Goal: Check status: Check status

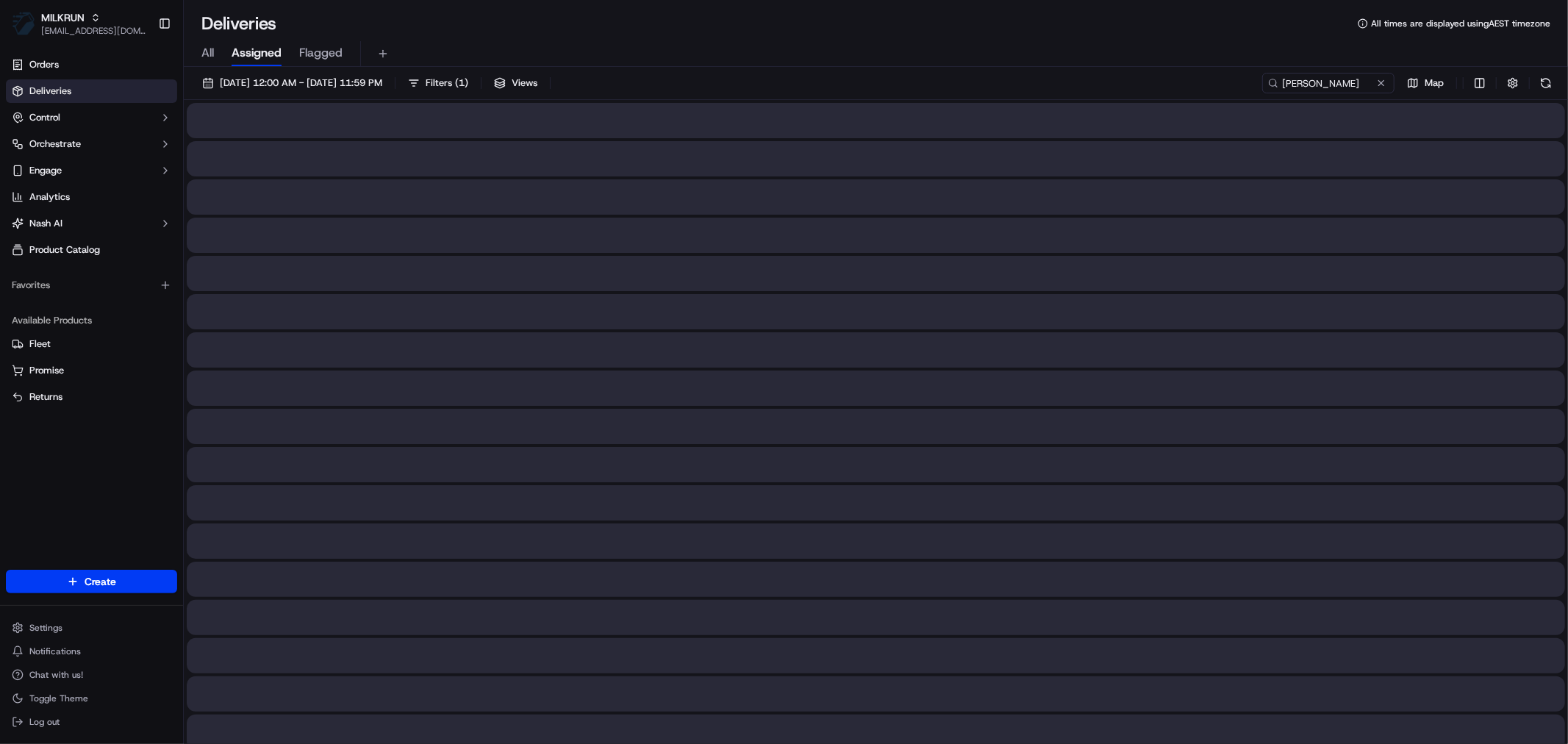
type input "[PERSON_NAME]"
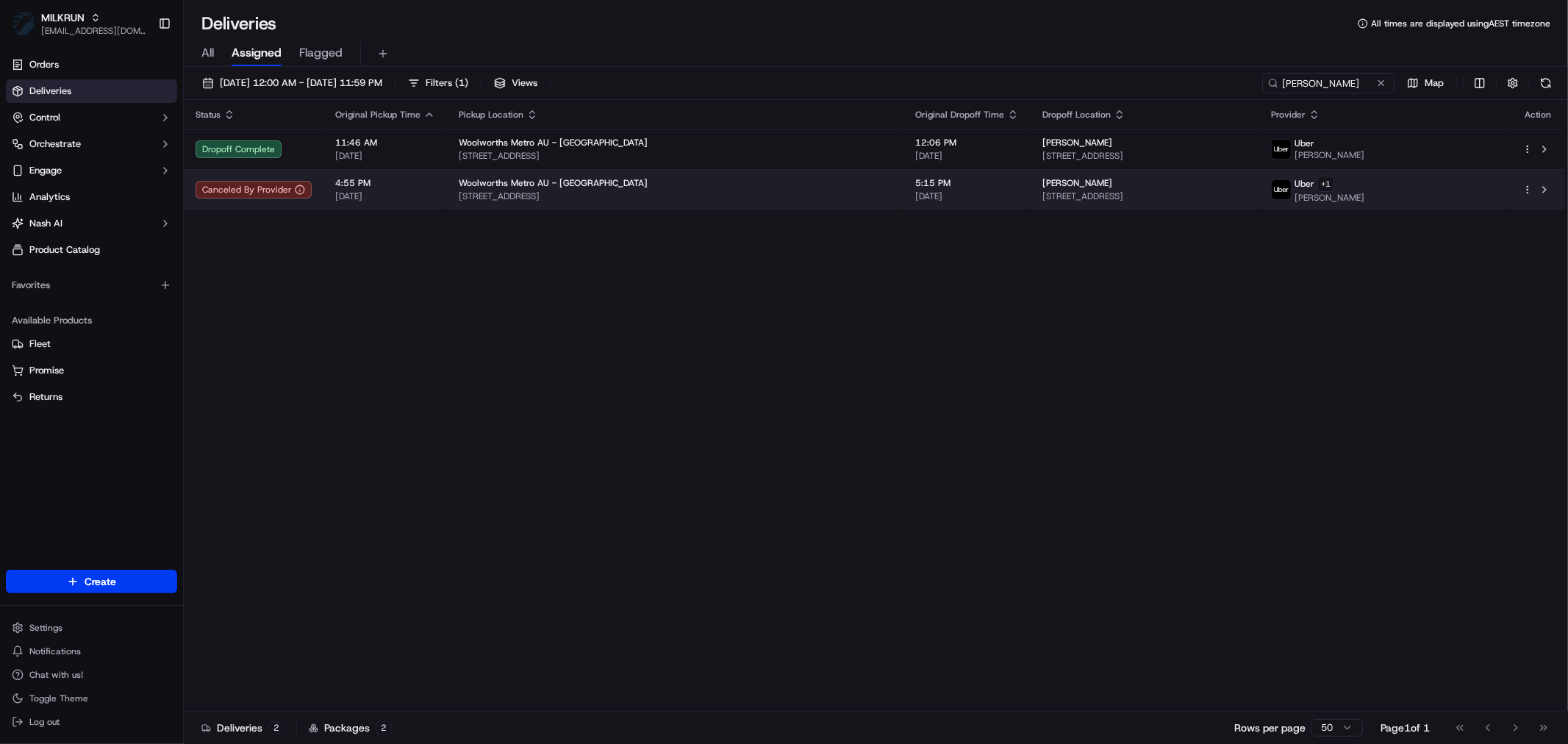
click at [904, 178] on td "5:15 PM 17/09/2025" at bounding box center [968, 189] width 127 height 41
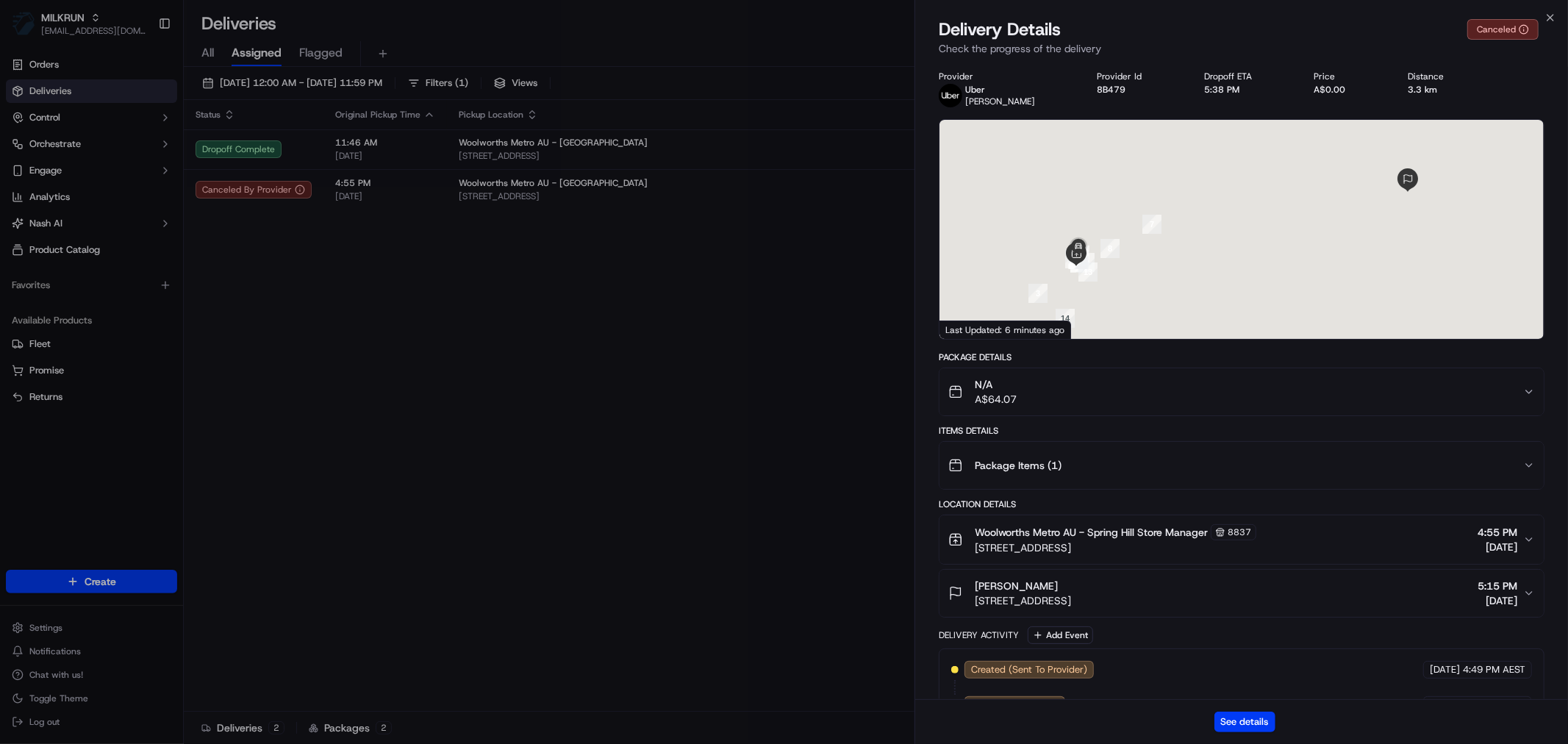
click at [1249, 736] on div "See details" at bounding box center [1242, 722] width 653 height 45
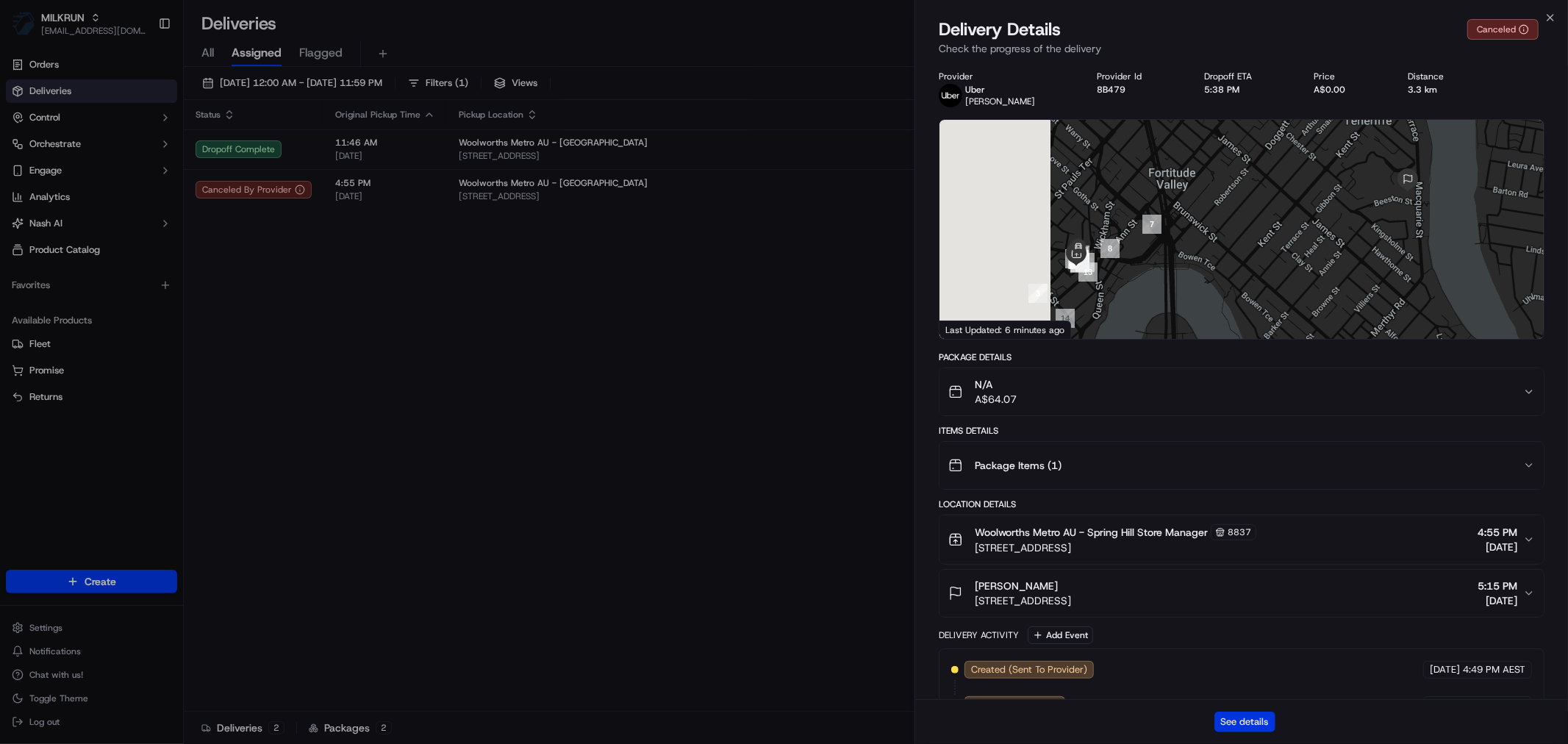
click at [1246, 713] on button "See details" at bounding box center [1245, 722] width 61 height 21
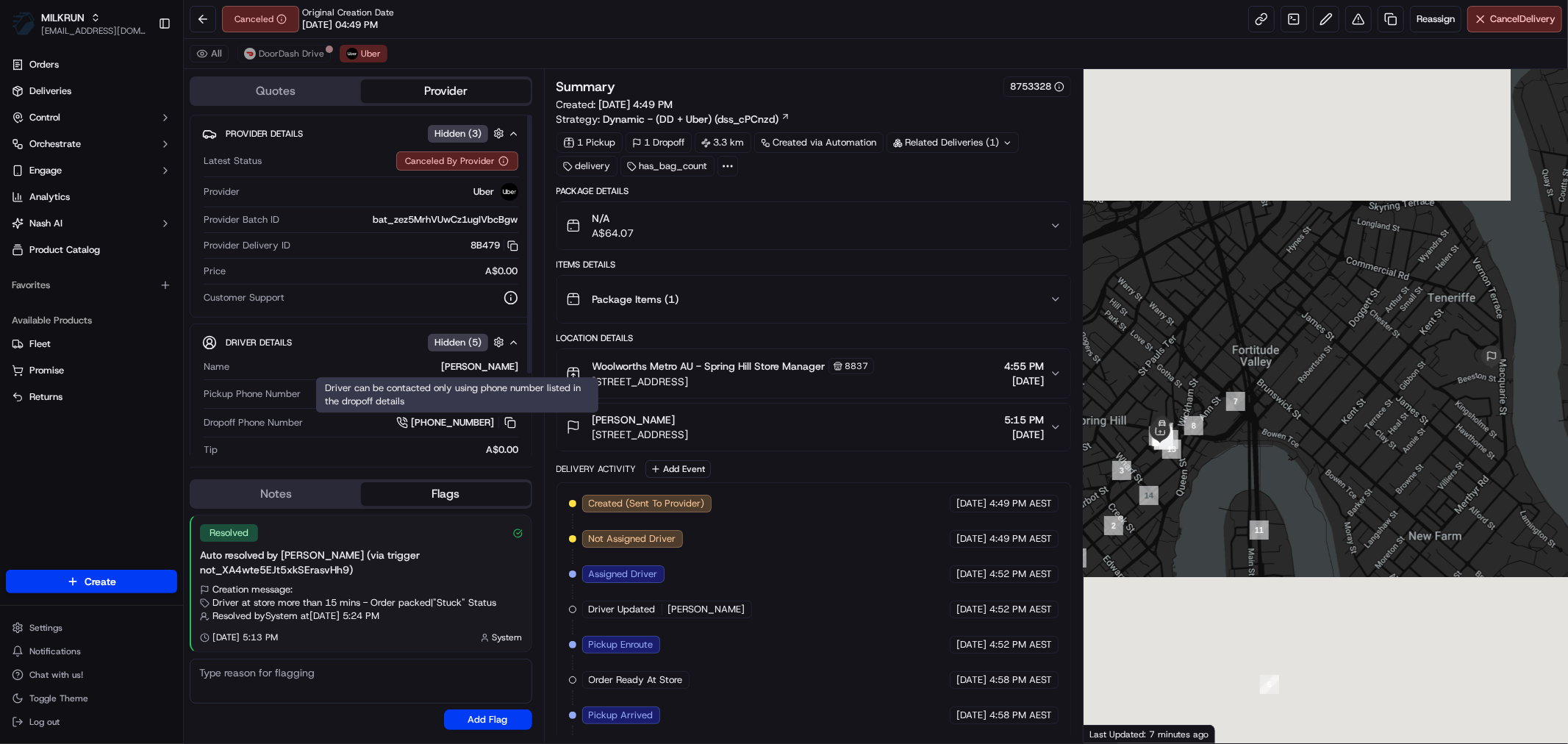
scroll to position [285, 0]
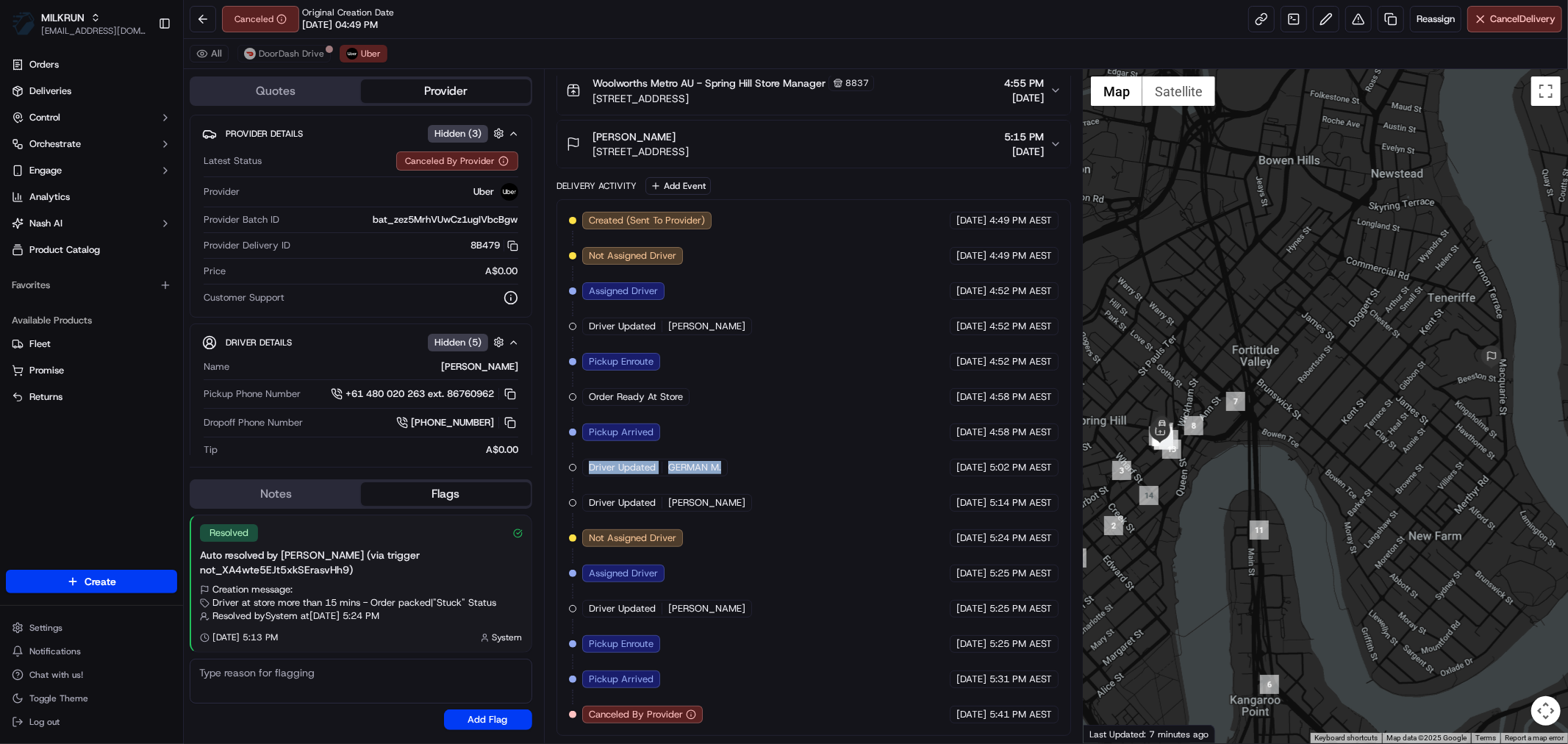
drag, startPoint x: 584, startPoint y: 469, endPoint x: 748, endPoint y: 468, distance: 164.0
click at [748, 468] on div "Created (Sent To Provider) Uber [DATE] 4:49 PM AEST Not Assigned Driver Uber [D…" at bounding box center [814, 468] width 490 height 511
click at [730, 461] on div "Created (Sent To Provider) Uber [DATE] 4:49 PM AEST Not Assigned Driver Uber [D…" at bounding box center [814, 468] width 490 height 511
drag, startPoint x: 724, startPoint y: 463, endPoint x: 587, endPoint y: 467, distance: 137.1
click at [587, 467] on div "Driver Updated GERMAN M." at bounding box center [655, 467] width 146 height 18
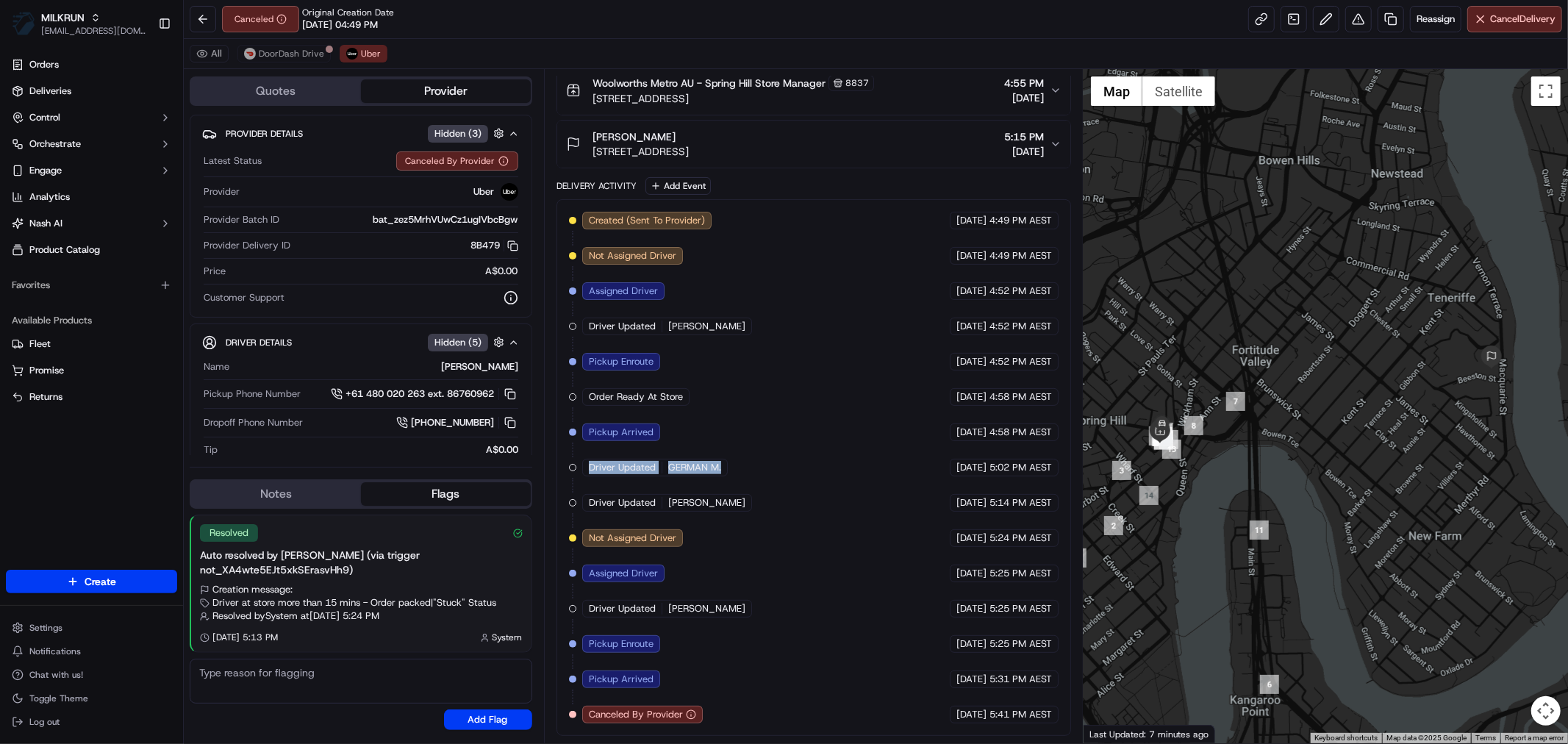
click at [587, 467] on div "Driver Updated GERMAN M." at bounding box center [655, 467] width 146 height 18
